Goal: Find specific page/section: Find specific page/section

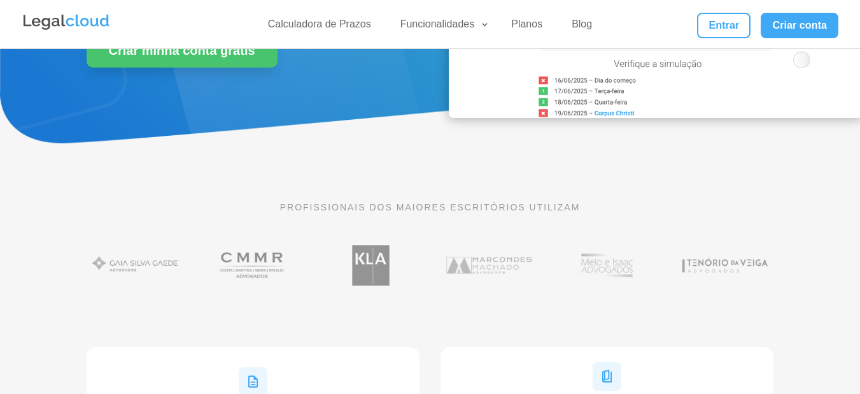
scroll to position [127, 0]
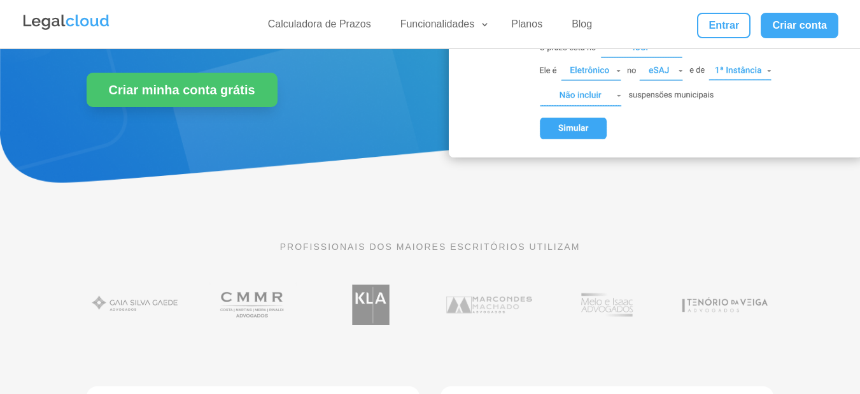
click at [577, 133] on img at bounding box center [656, 41] width 414 height 232
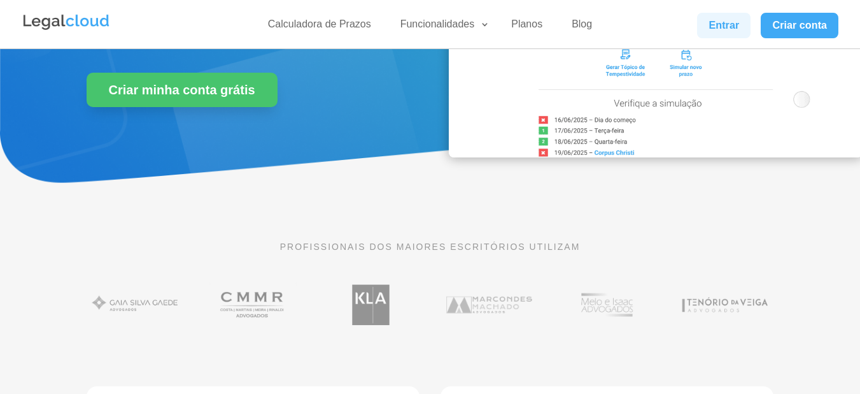
click at [716, 25] on link "Entrar" at bounding box center [723, 25] width 53 height 25
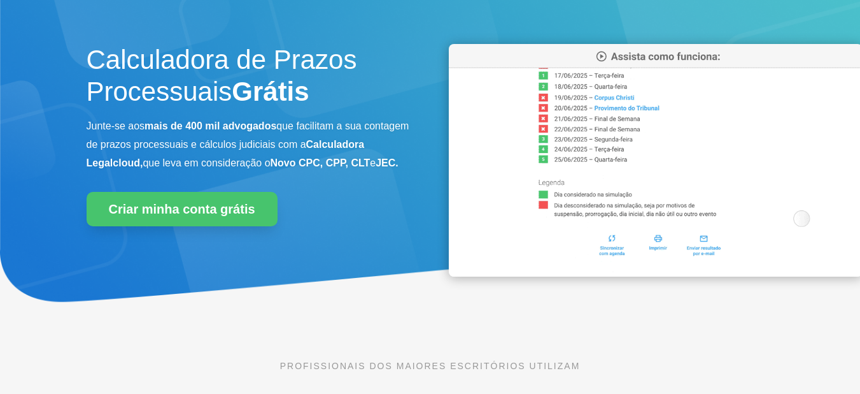
scroll to position [0, 0]
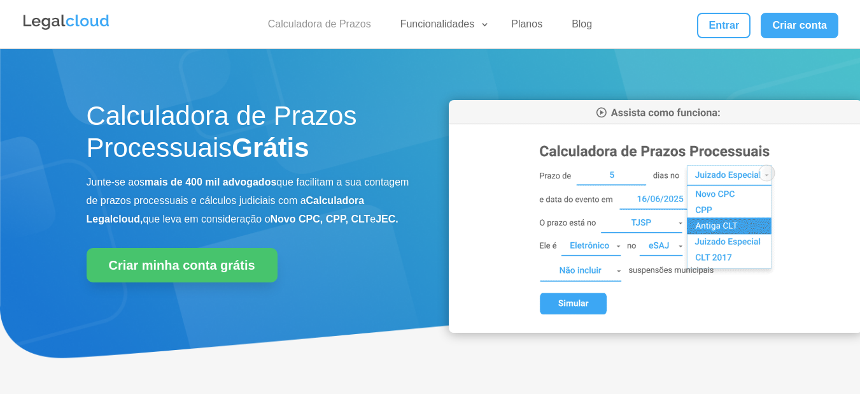
click at [313, 27] on link "Calculadora de Prazos" at bounding box center [319, 27] width 118 height 18
drag, startPoint x: 728, startPoint y: 45, endPoint x: 729, endPoint y: 38, distance: 6.5
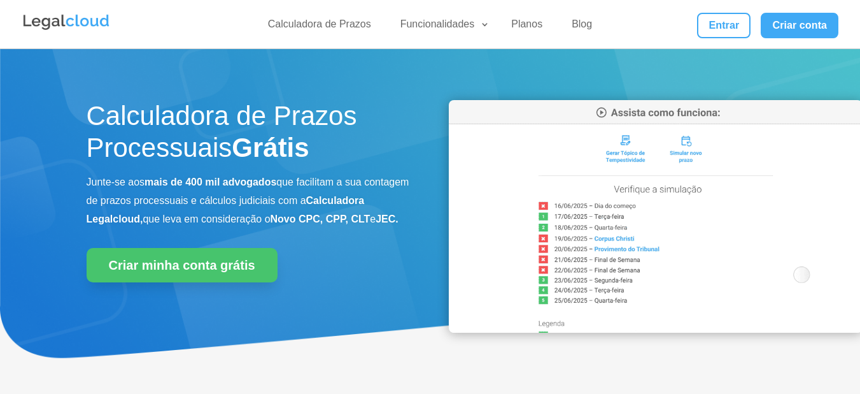
click at [728, 43] on div "Calculadora de Prazos Funcionalidades Calculadora de Prazos DJEN/DJE Prazos e A…" at bounding box center [430, 24] width 817 height 48
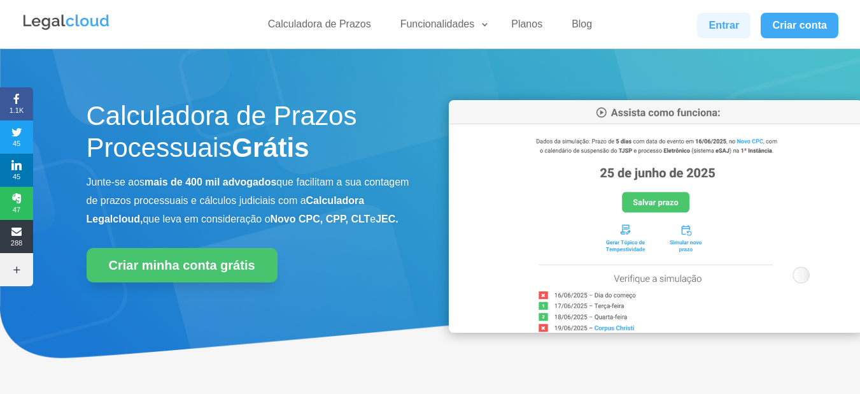
click at [730, 29] on link "Entrar" at bounding box center [723, 25] width 53 height 25
